Goal: Task Accomplishment & Management: Use online tool/utility

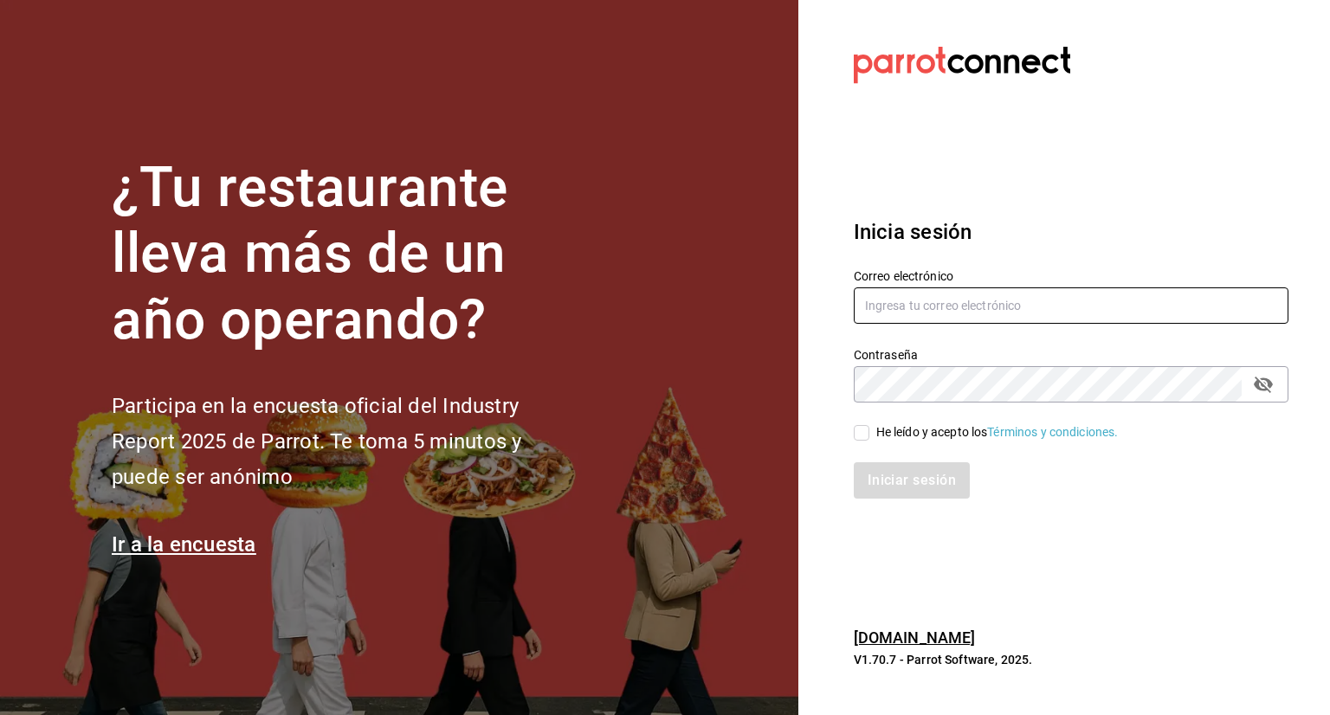
type input "[EMAIL_ADDRESS][DOMAIN_NAME]"
click at [864, 435] on input "He leído y acepto los Términos y condiciones." at bounding box center [862, 433] width 16 height 16
checkbox input "true"
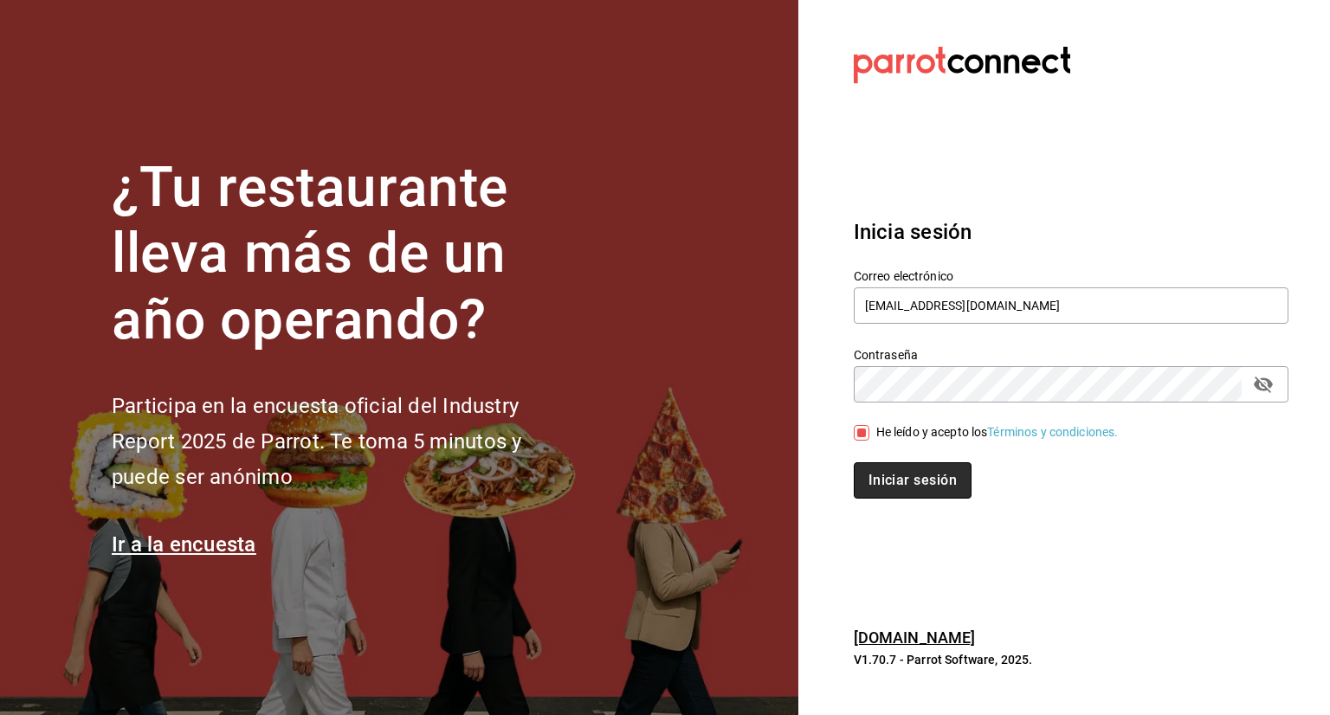
click at [880, 473] on button "Iniciar sesión" at bounding box center [913, 481] width 118 height 36
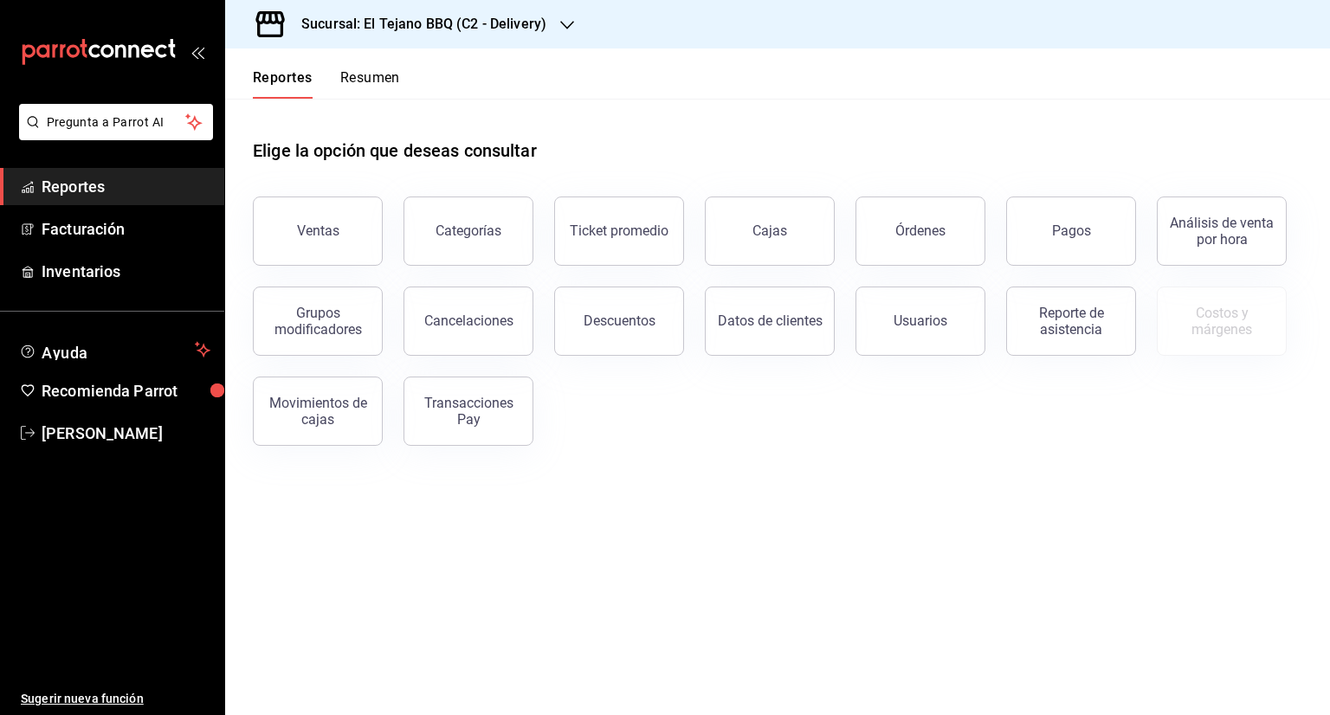
click at [329, 561] on main "Elige la opción que deseas consultar Ventas Categorías Ticket promedio Cajas Ór…" at bounding box center [777, 407] width 1105 height 617
click at [475, 14] on h3 "Sucursal: El Tejano BBQ (C2 - Delivery)" at bounding box center [417, 24] width 259 height 21
click at [438, 120] on div "El Tejano BBQ (C1 - Comedor)" at bounding box center [355, 114] width 232 height 18
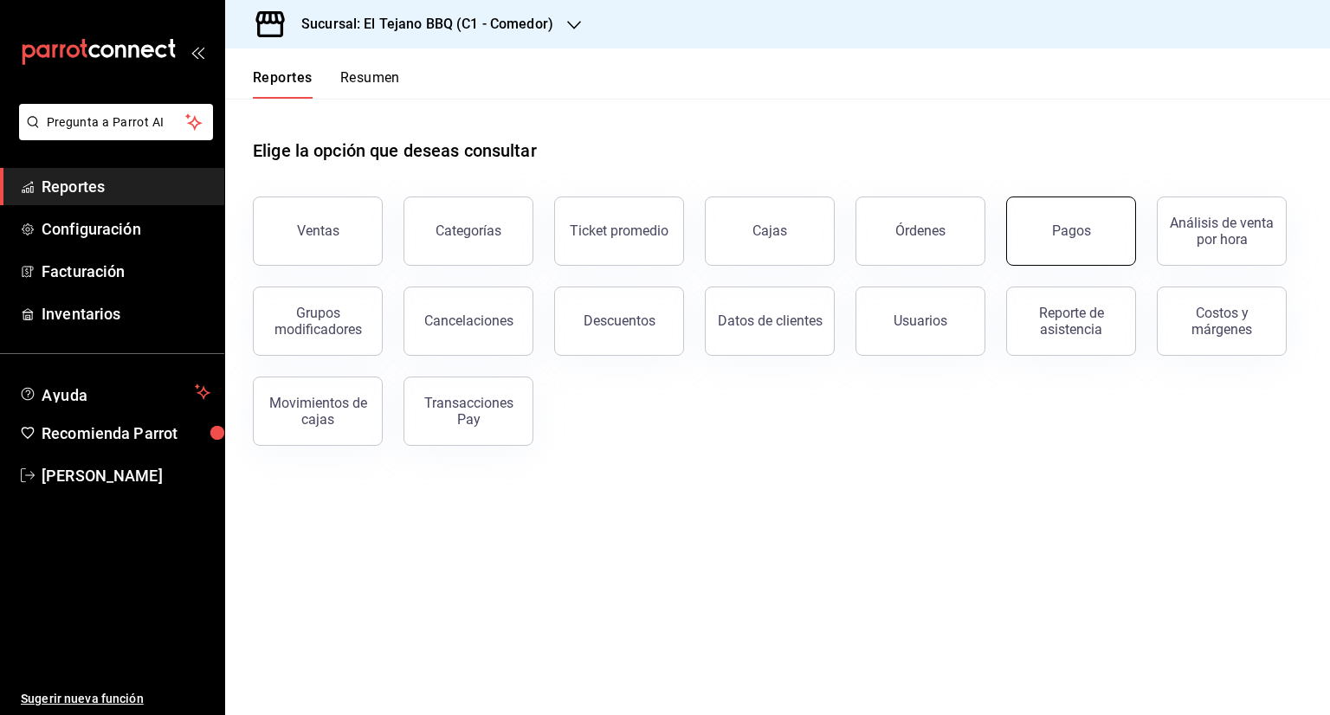
click at [1069, 236] on div "Pagos" at bounding box center [1071, 231] width 39 height 16
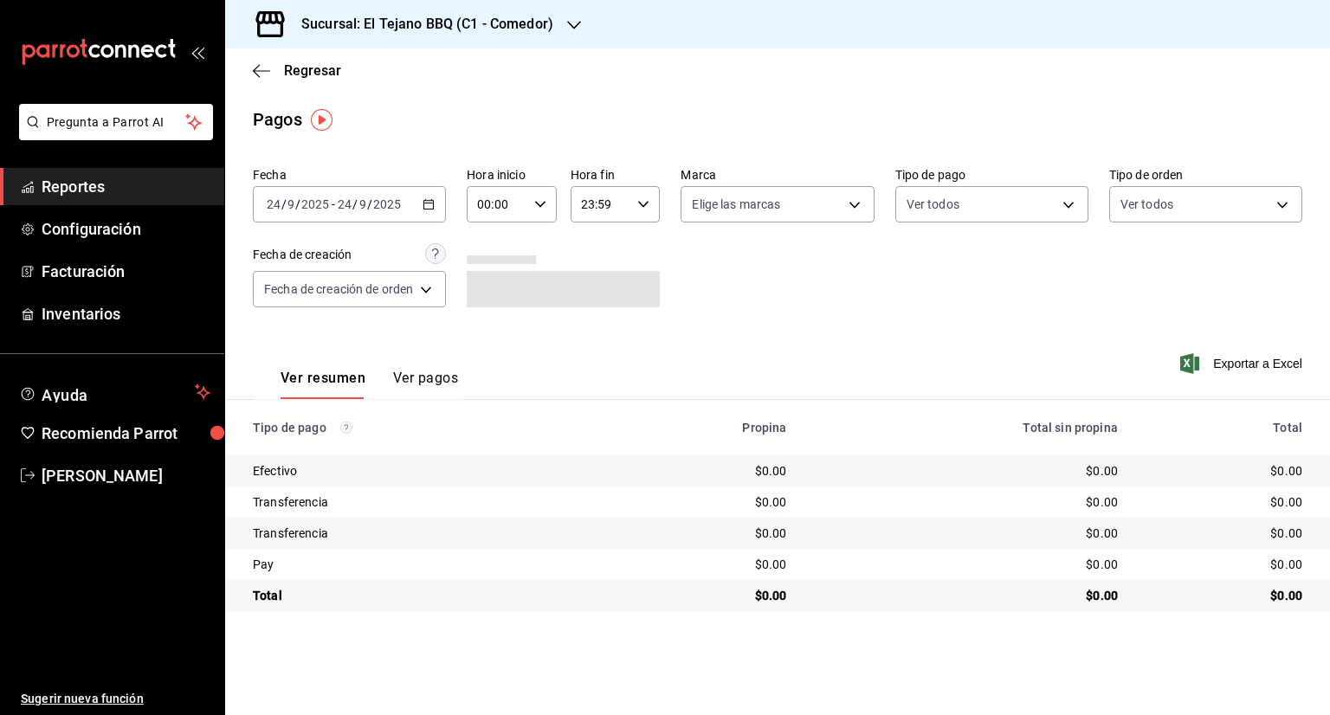
click at [438, 203] on div "2025-09-24 24 / 9 / 2025 - 2025-09-24 24 / 9 / 2025" at bounding box center [349, 204] width 193 height 36
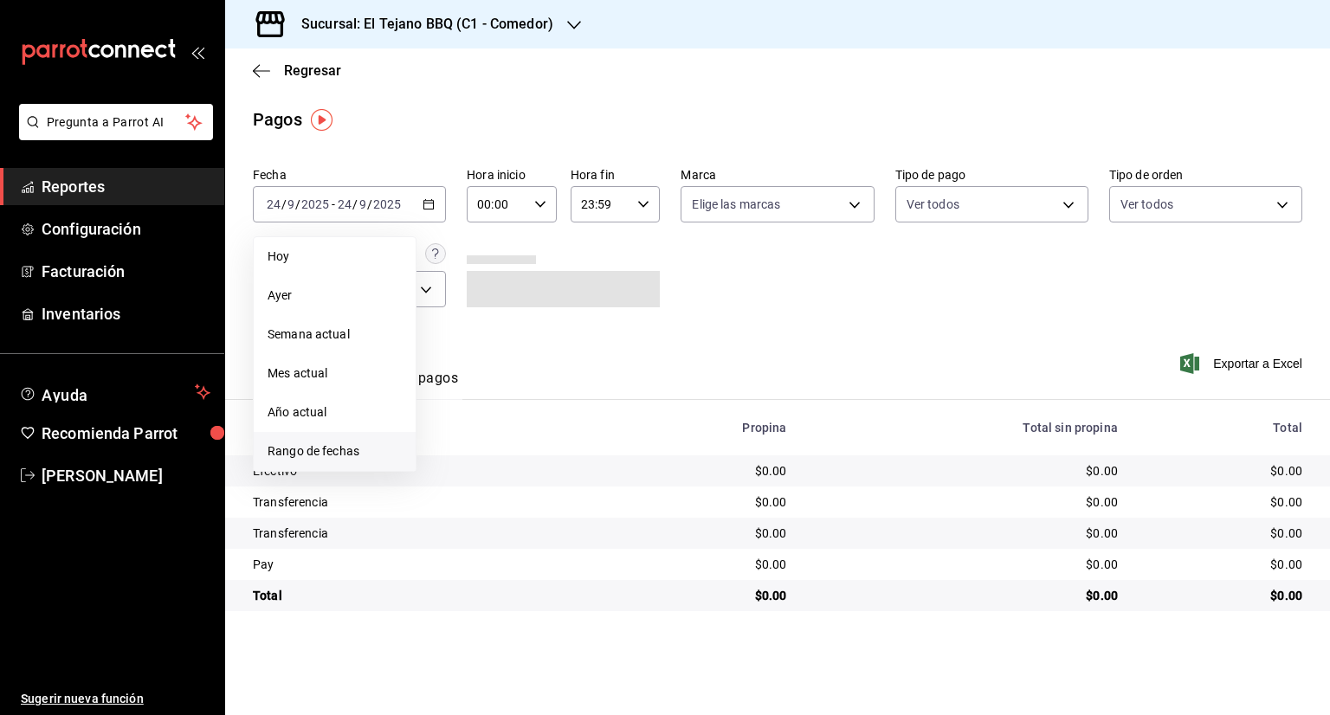
click at [317, 458] on span "Rango de fechas" at bounding box center [335, 452] width 134 height 18
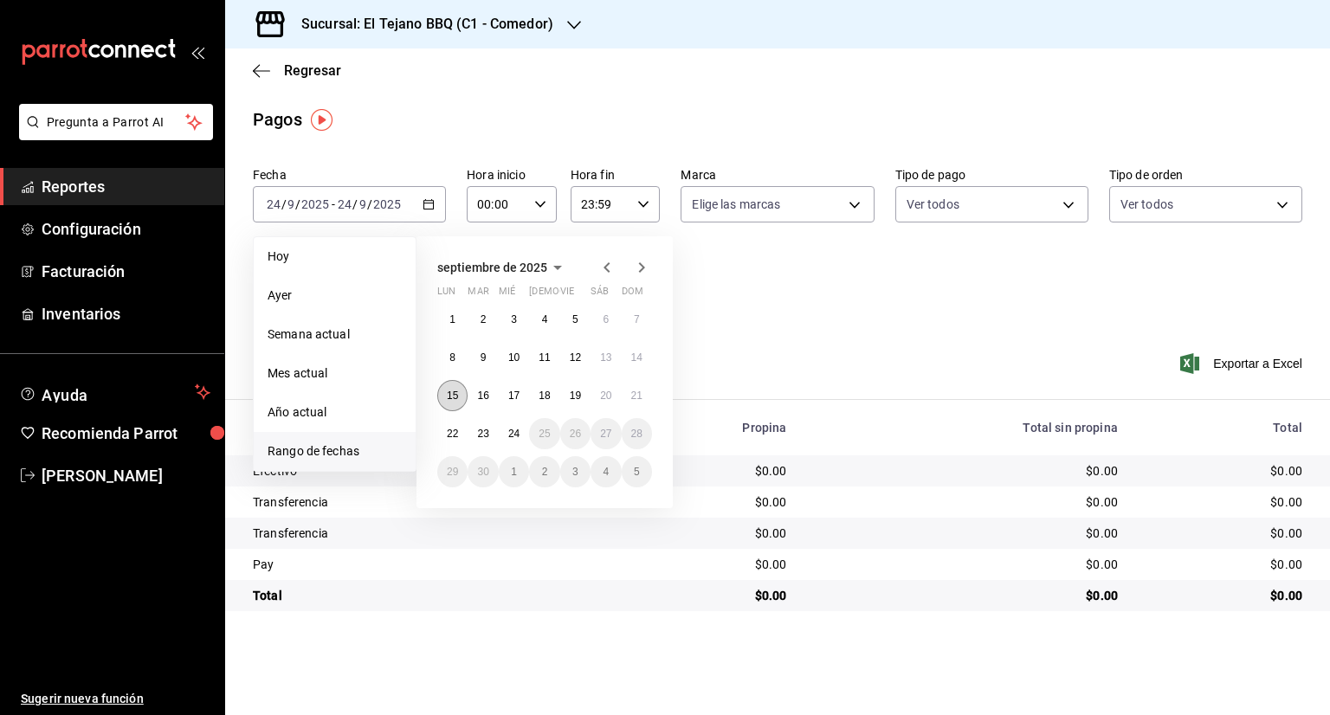
click at [449, 396] on abbr "15" at bounding box center [452, 396] width 11 height 12
click at [631, 392] on abbr "21" at bounding box center [636, 396] width 11 height 12
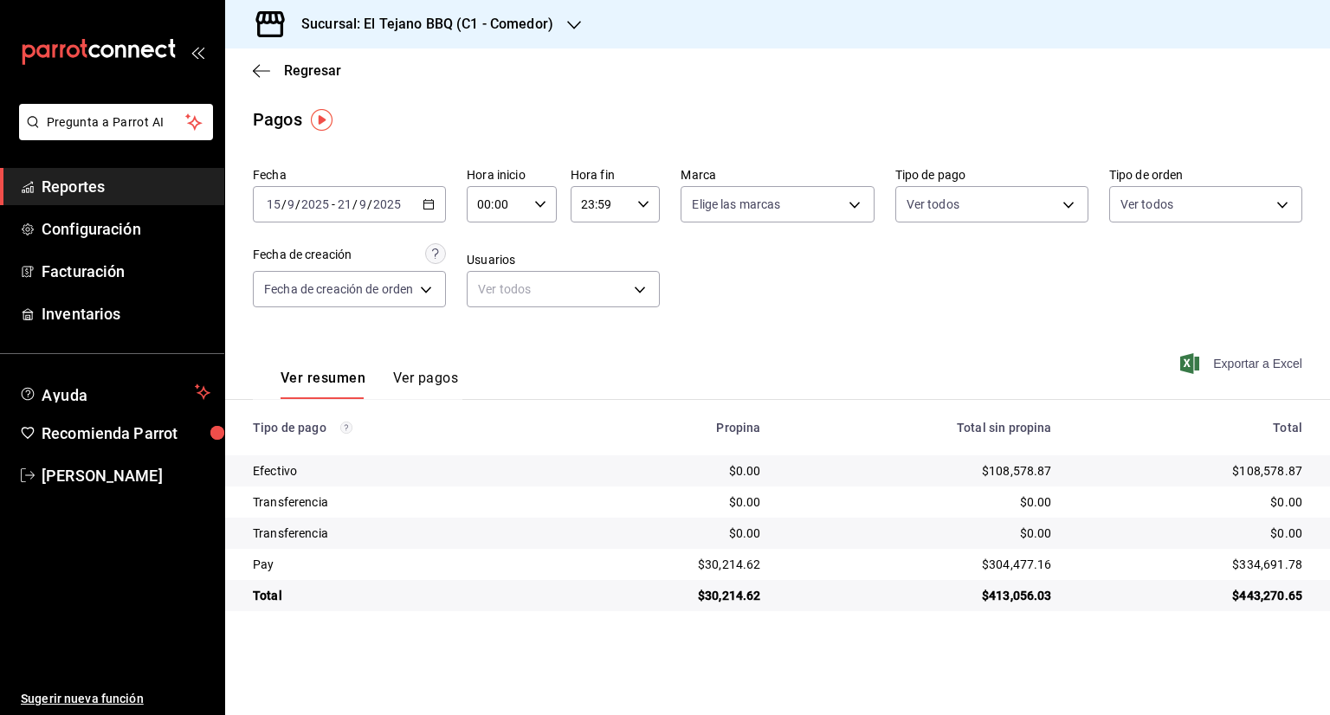
click at [1255, 355] on span "Exportar a Excel" at bounding box center [1243, 363] width 119 height 21
click at [573, 18] on icon "button" at bounding box center [574, 25] width 14 height 14
click at [416, 82] on div "El Tejano BBQ (C2 - Delivery)" at bounding box center [355, 75] width 232 height 18
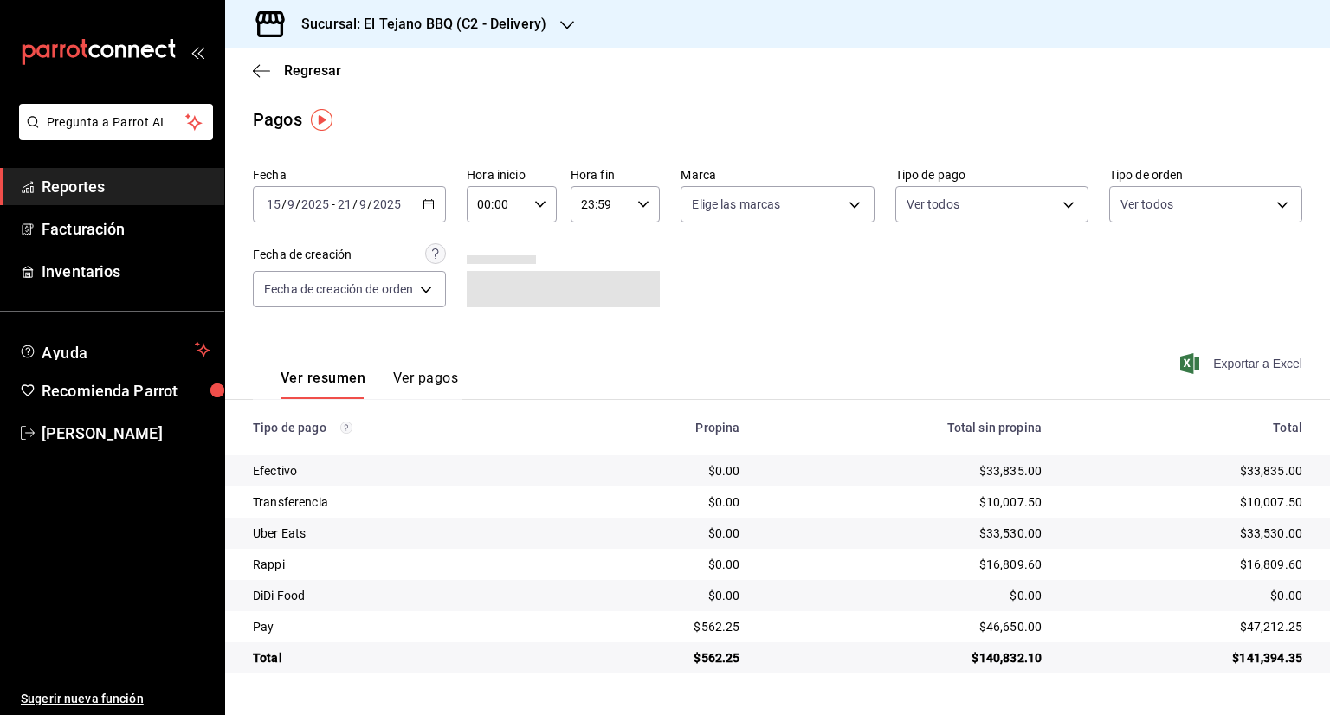
click at [1240, 365] on span "Exportar a Excel" at bounding box center [1243, 363] width 119 height 21
